Goal: Task Accomplishment & Management: Manage account settings

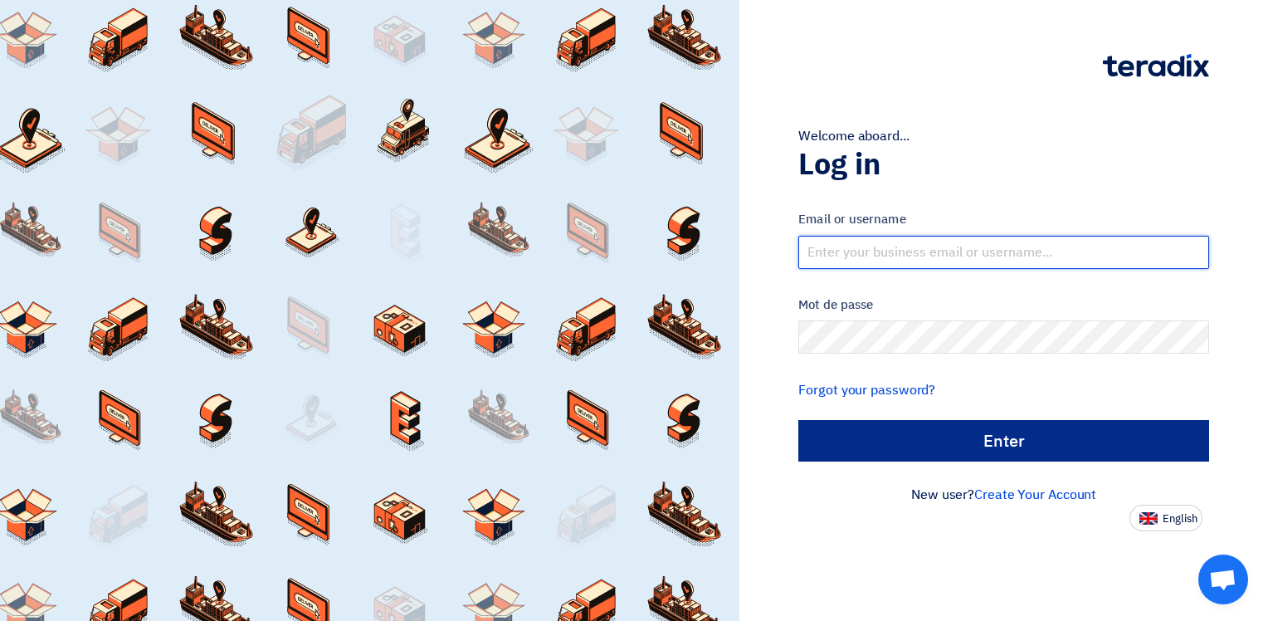
type input "[EMAIL_ADDRESS][DOMAIN_NAME]"
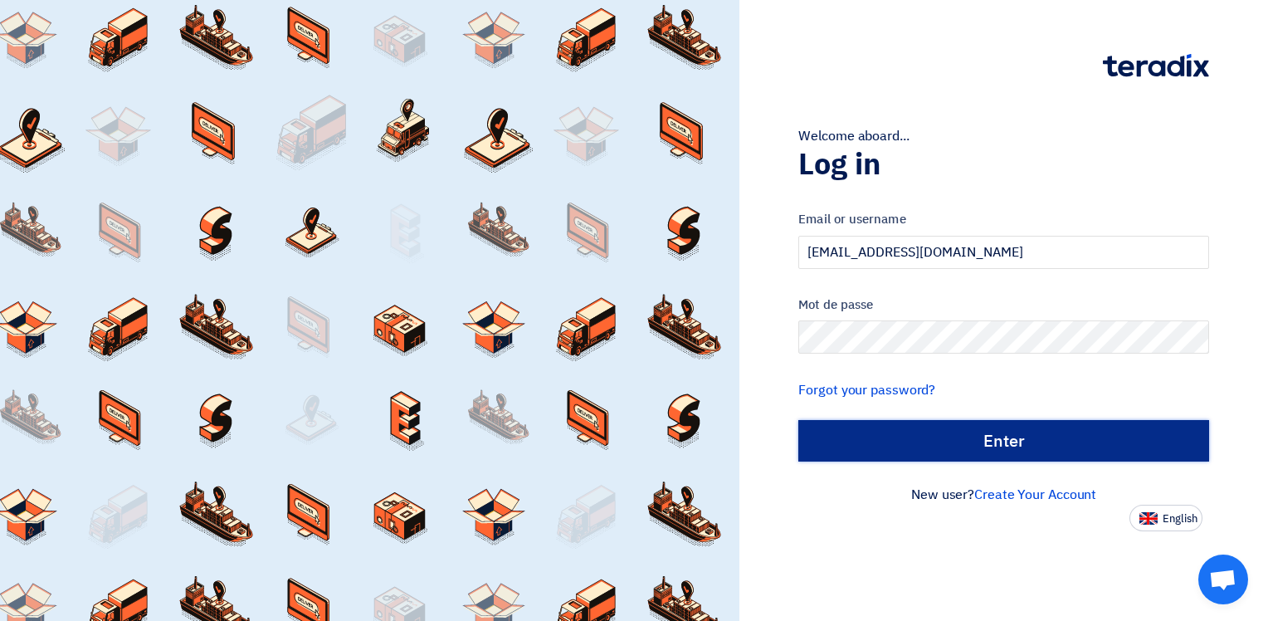
click at [981, 434] on input "الدخول" at bounding box center [1003, 440] width 411 height 41
type input "Sign in"
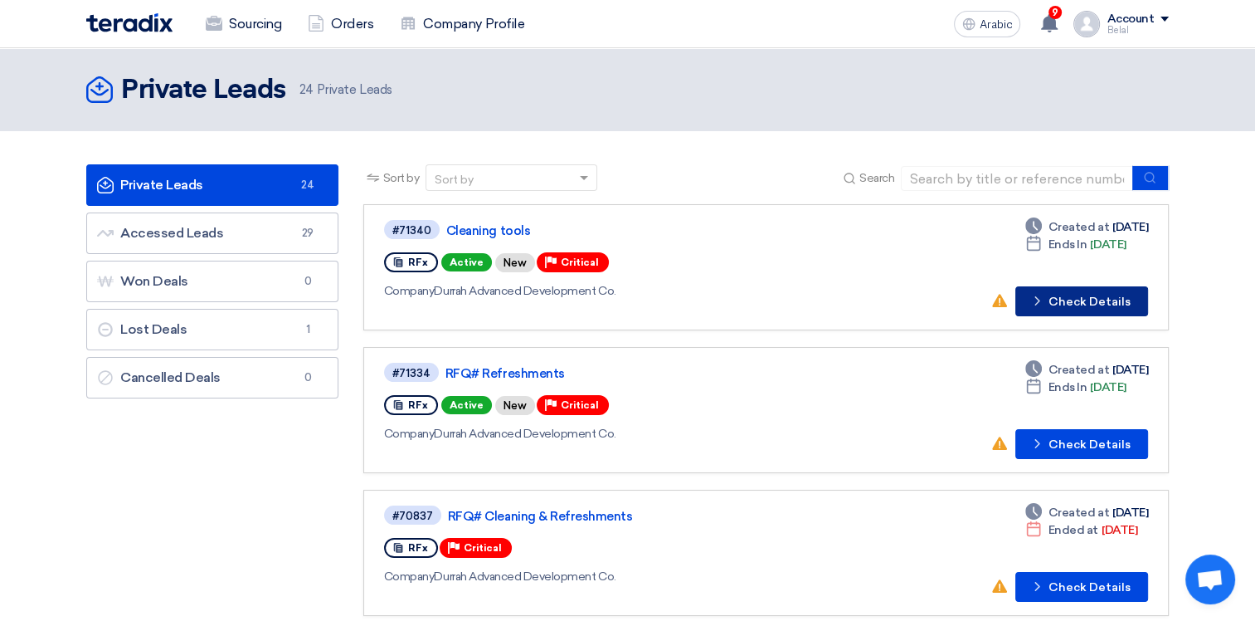
click at [1089, 299] on font "Check Details" at bounding box center [1090, 302] width 82 height 12
click at [1103, 439] on font "Check Details" at bounding box center [1090, 445] width 82 height 12
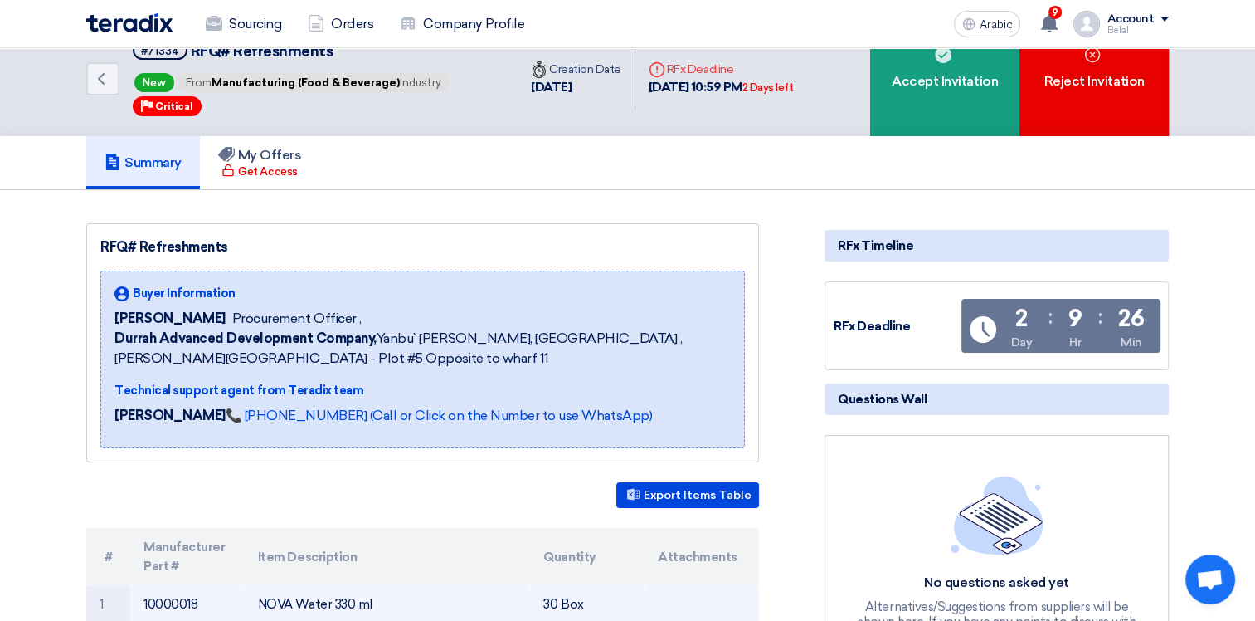
scroll to position [249, 0]
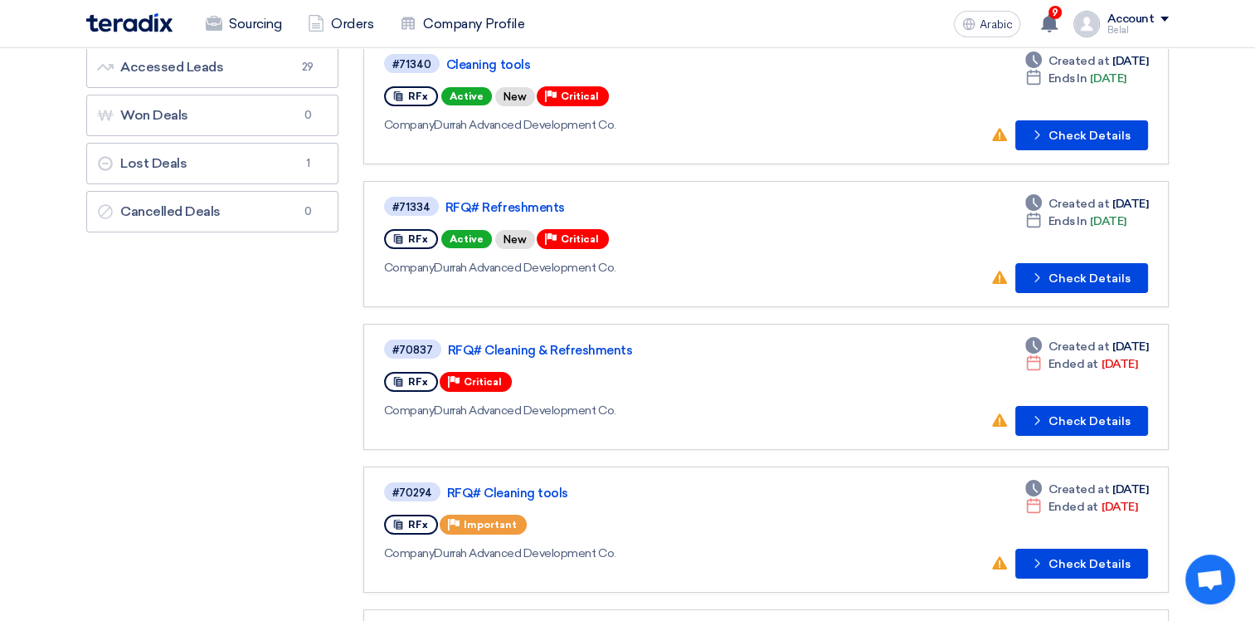
scroll to position [83, 0]
